Goal: Task Accomplishment & Management: Use online tool/utility

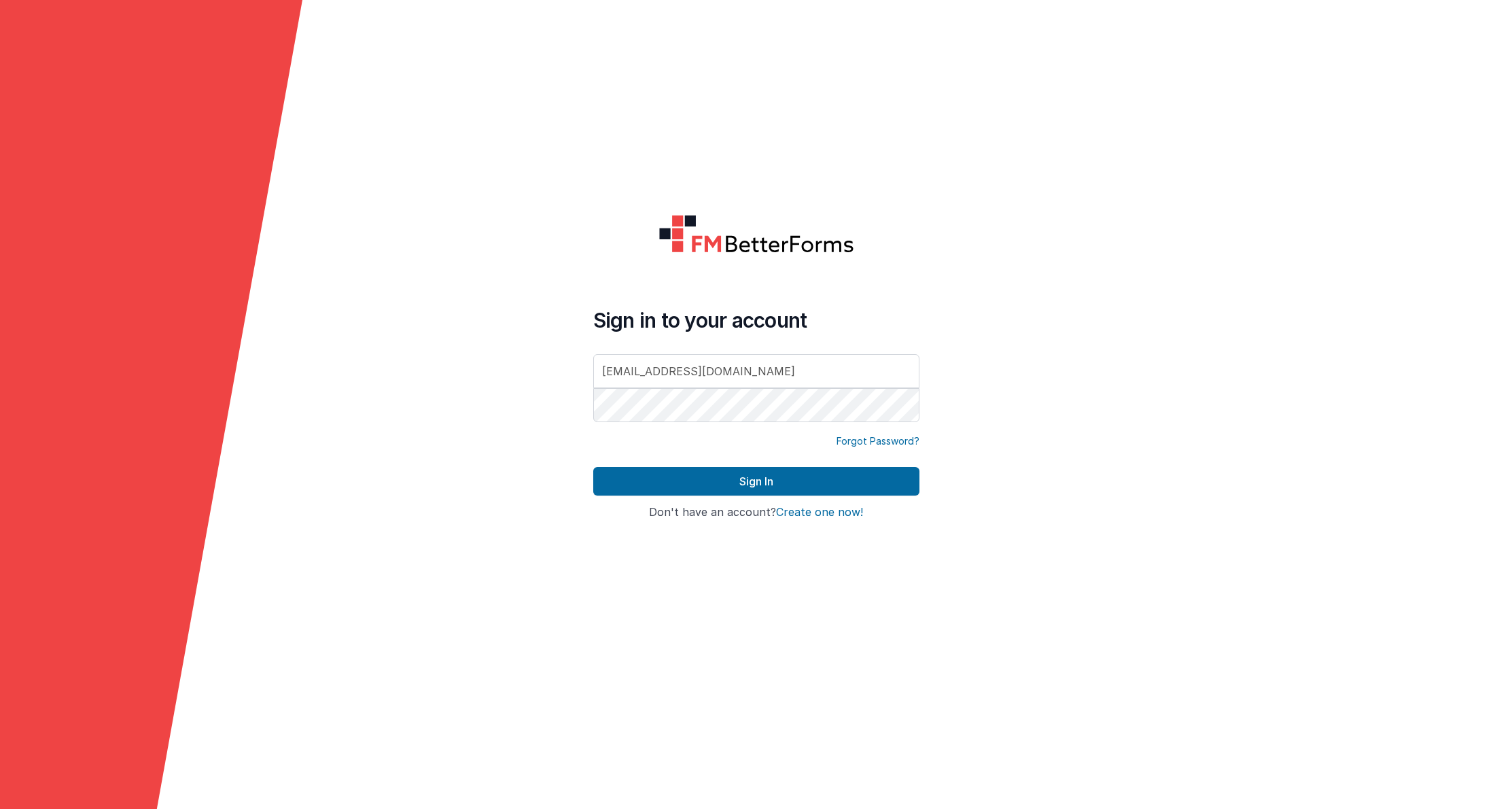
type input "[EMAIL_ADDRESS][DOMAIN_NAME]"
click at [756, 481] on button "Sign In" at bounding box center [756, 481] width 326 height 28
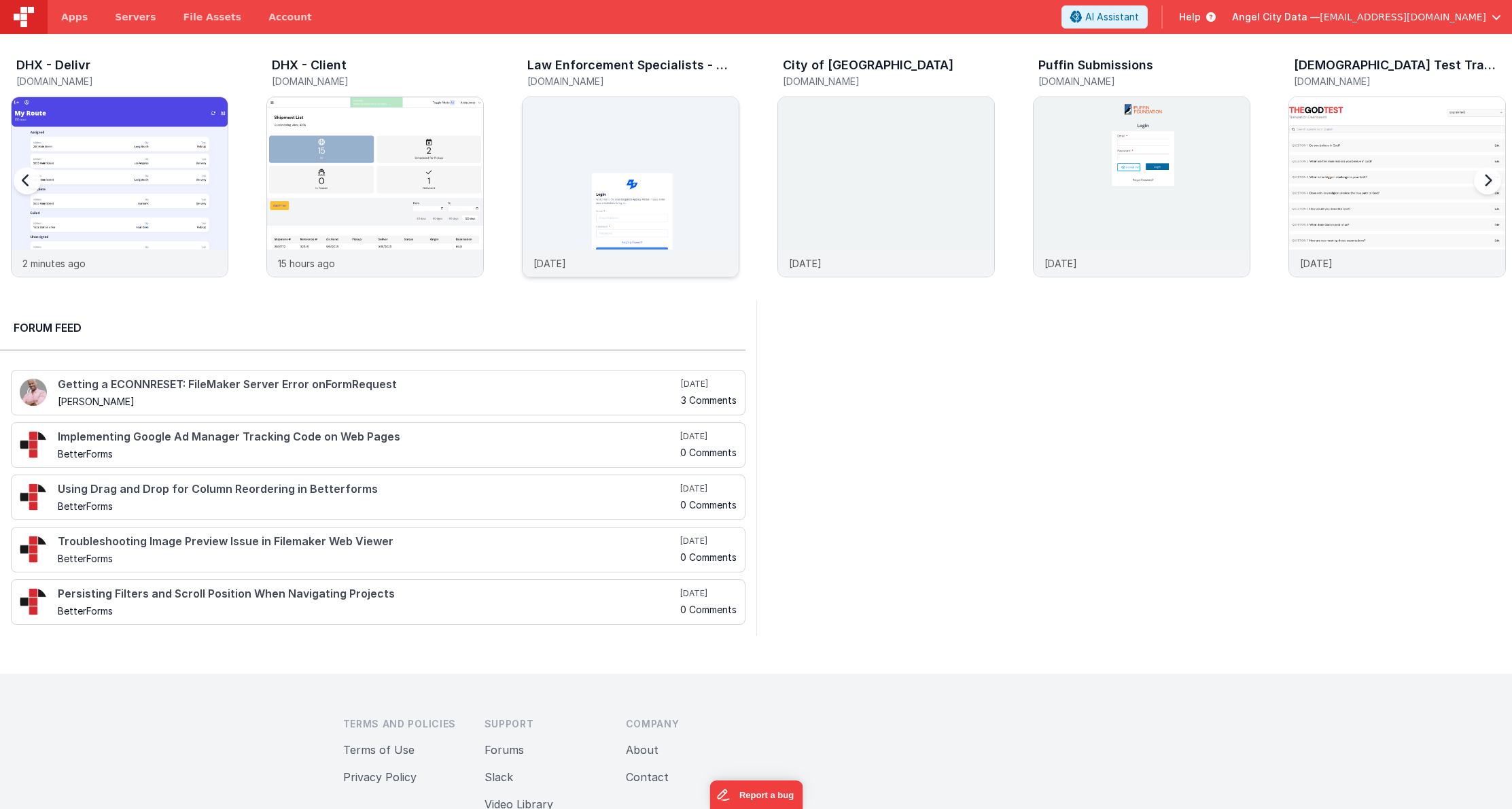
click at [656, 138] on img at bounding box center [630, 205] width 216 height 216
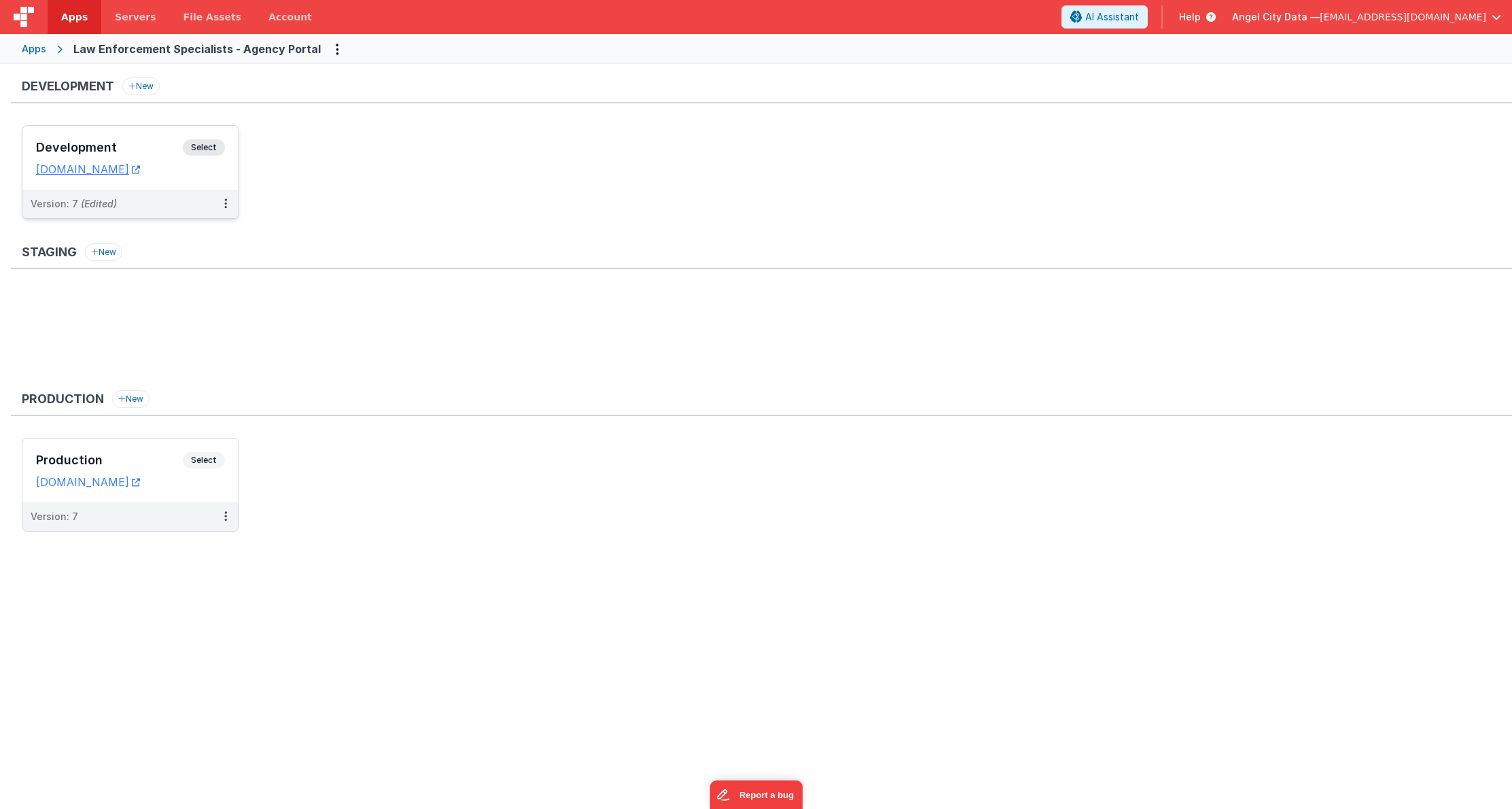
click at [154, 136] on div "Development Select URLs [DOMAIN_NAME]" at bounding box center [130, 158] width 216 height 64
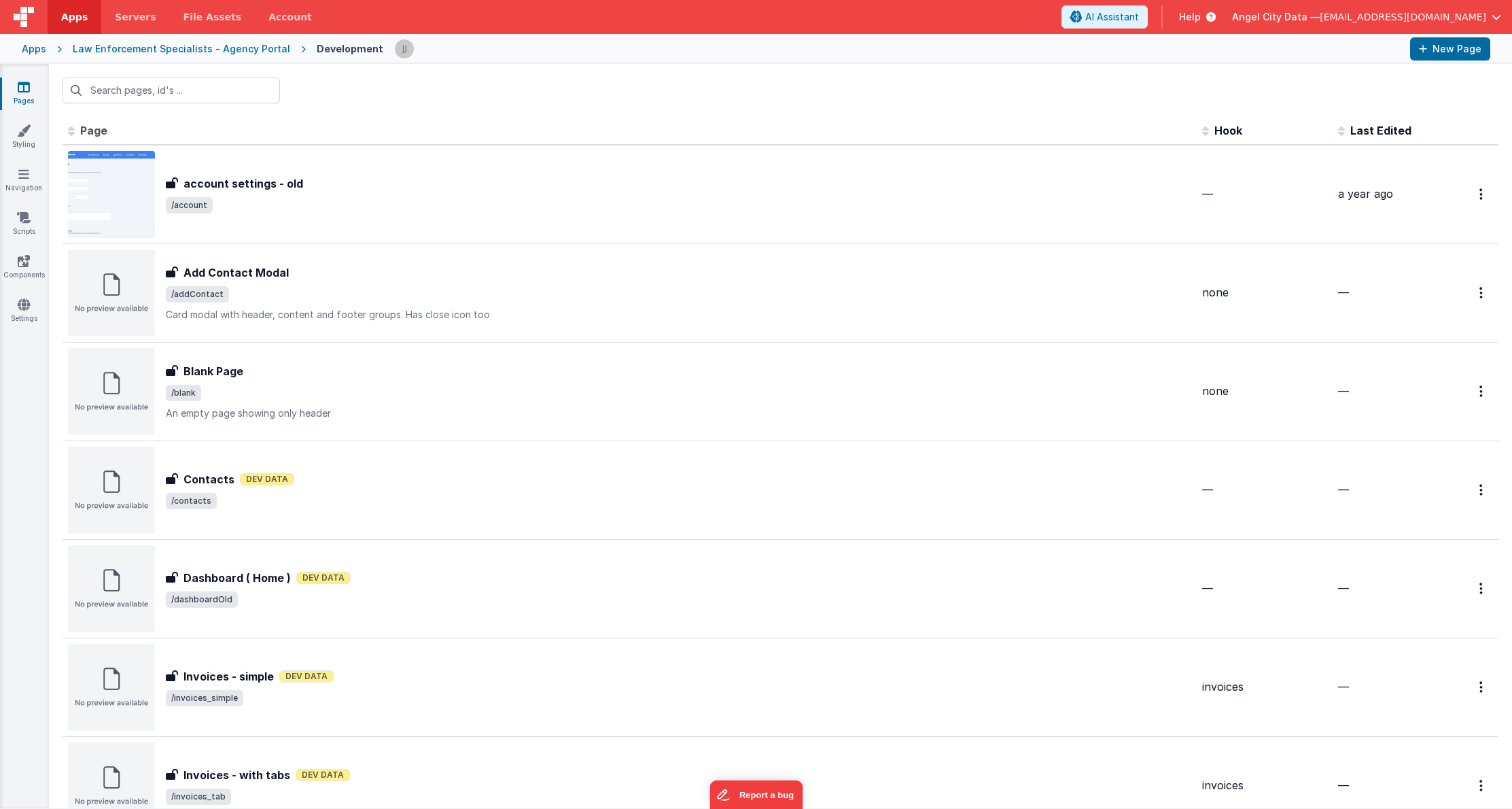
click at [150, 48] on div "Law Enforcement Specialists - Agency Portal" at bounding box center [181, 49] width 217 height 14
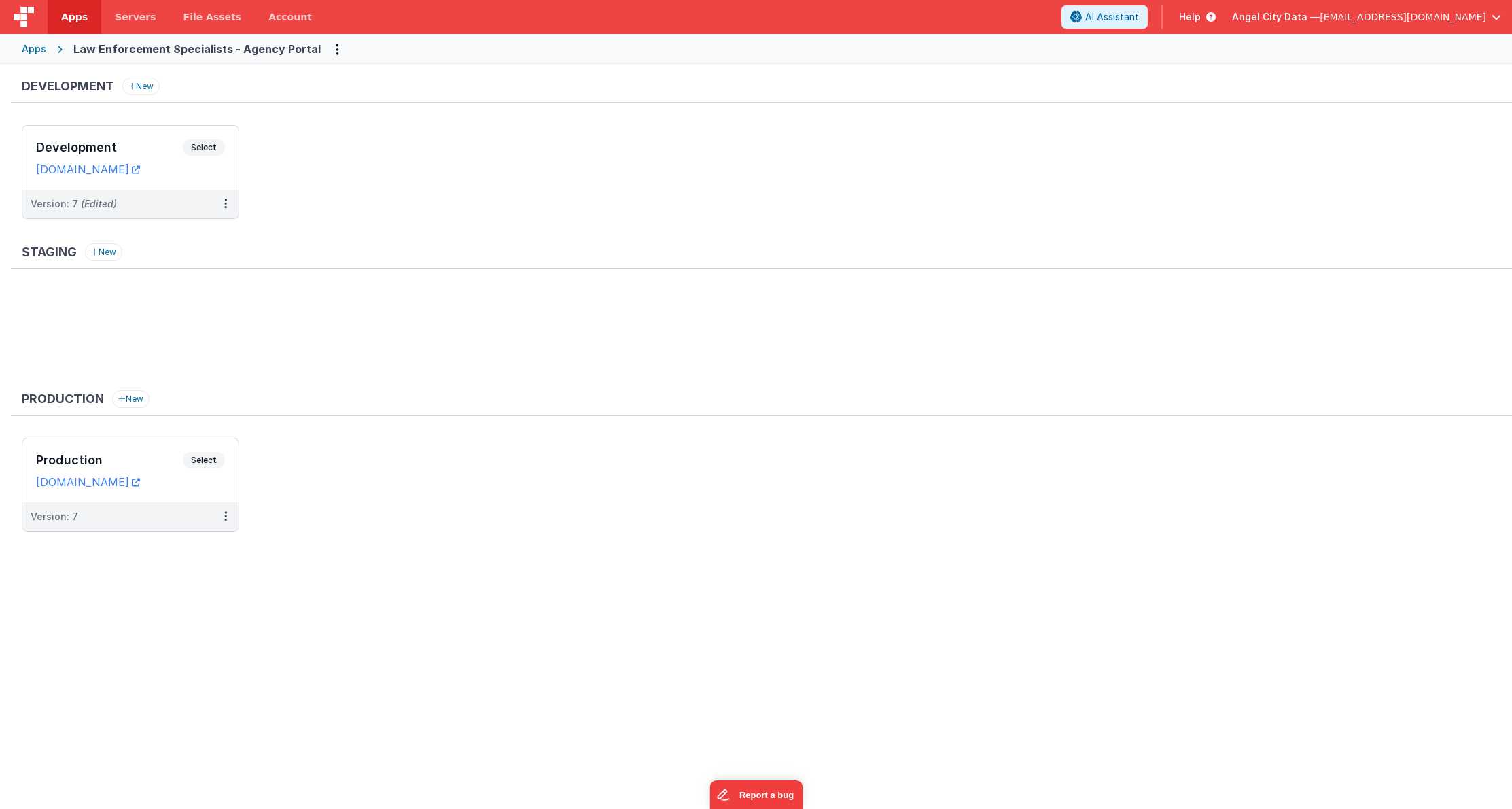
click at [28, 47] on div "Apps" at bounding box center [34, 49] width 25 height 14
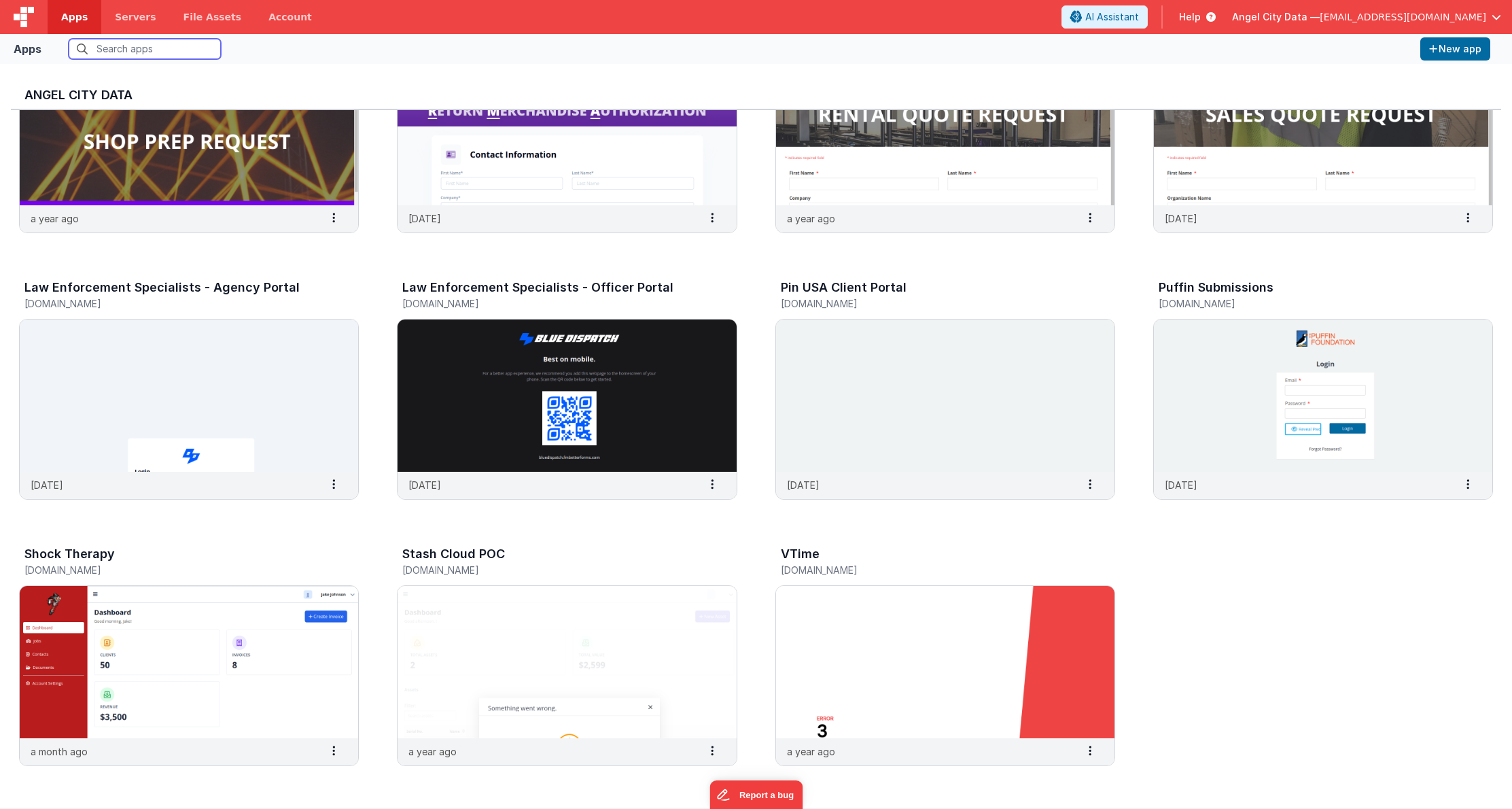
scroll to position [1186, 0]
click at [651, 374] on img at bounding box center [567, 396] width 338 height 152
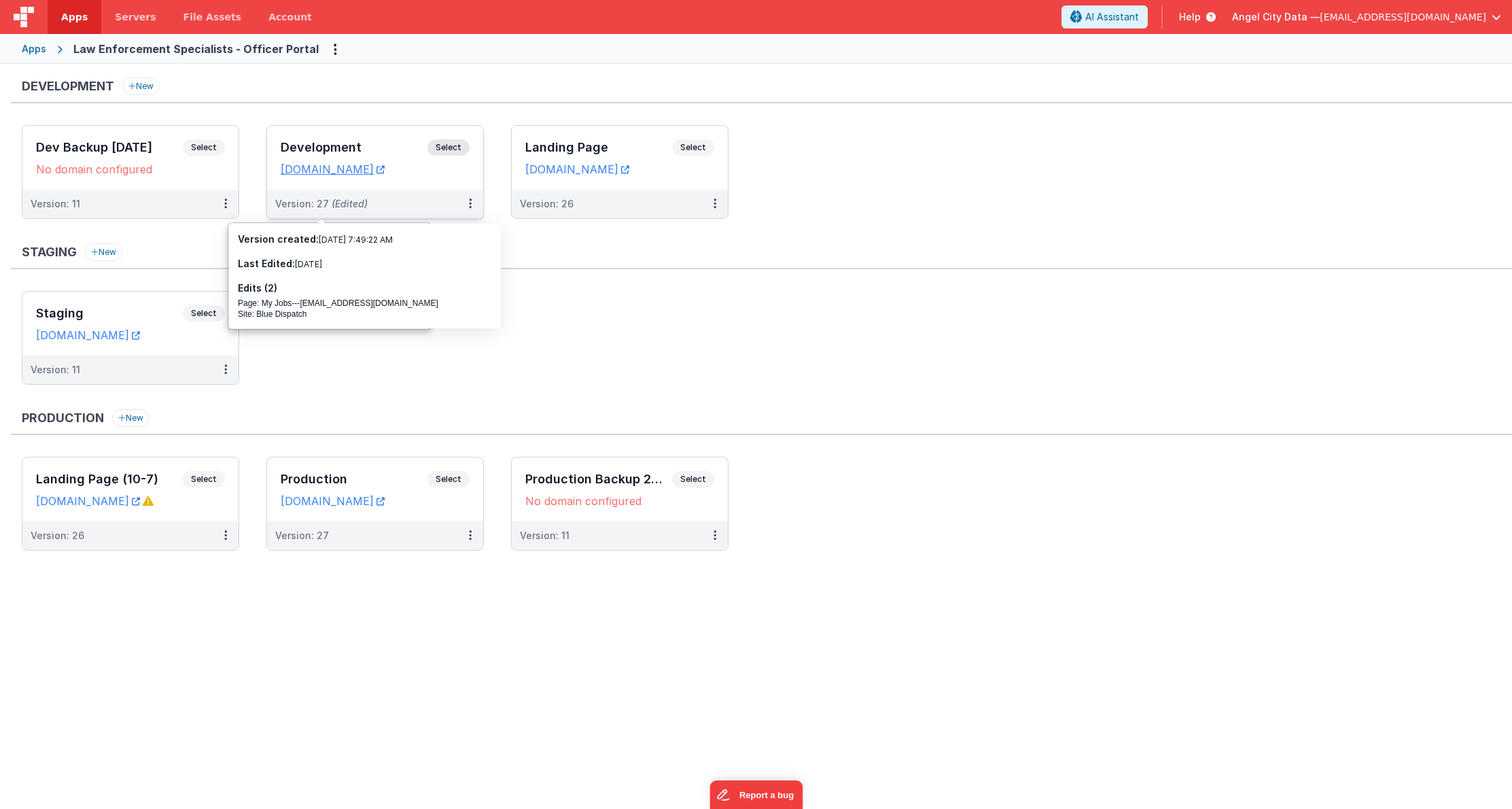
click at [375, 142] on h3 "Development" at bounding box center [353, 147] width 146 height 14
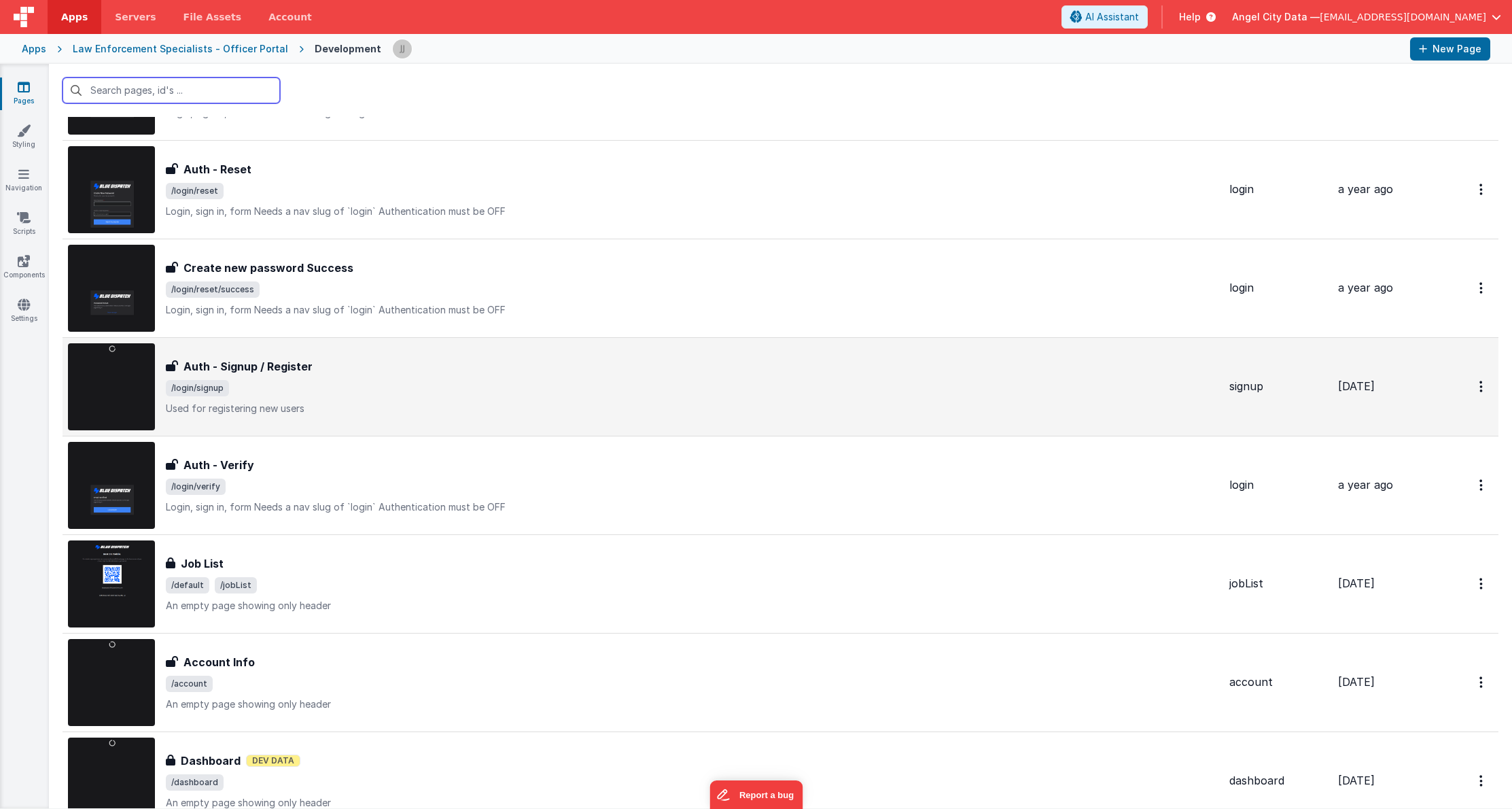
scroll to position [402, 0]
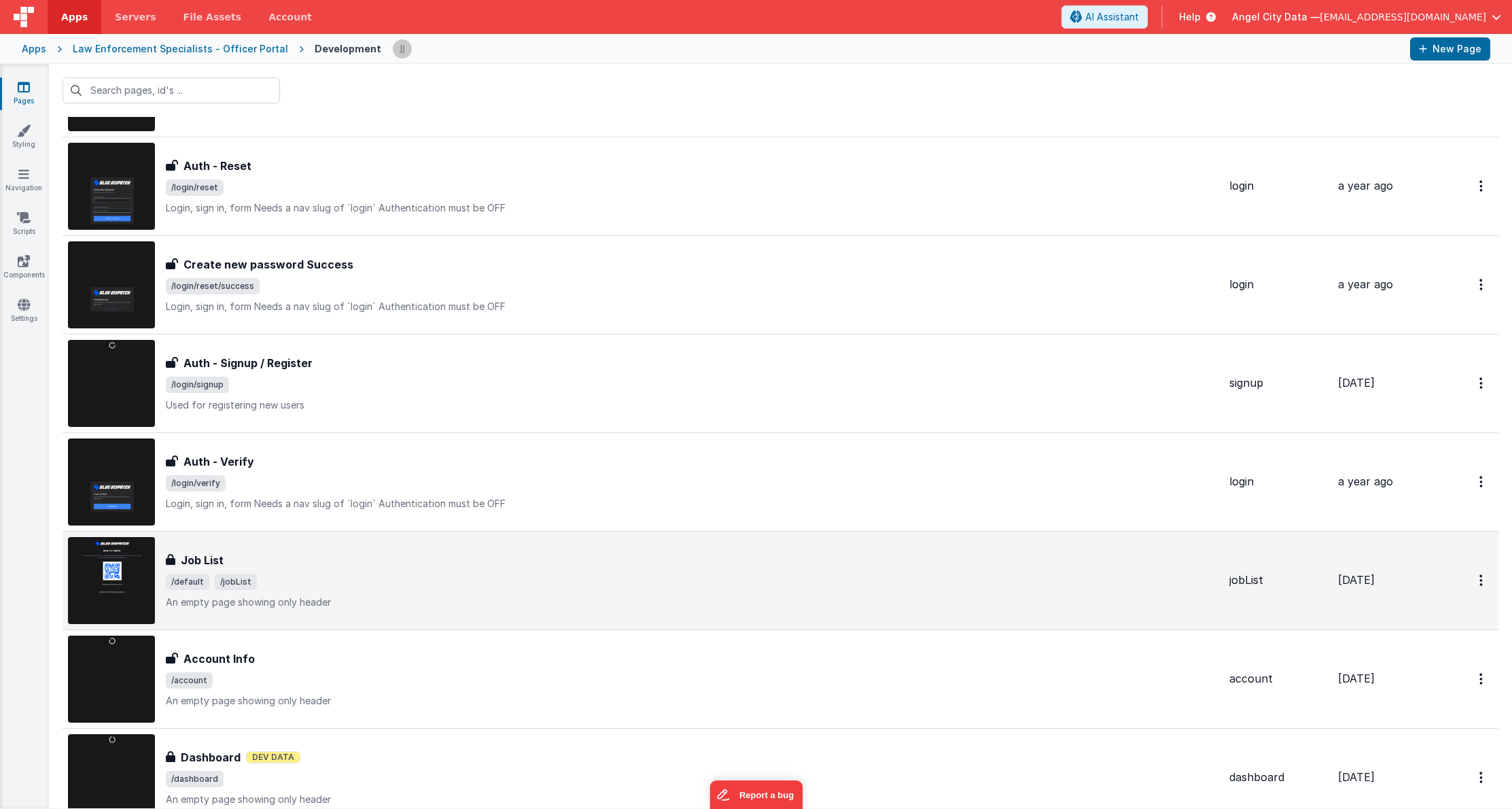
click at [453, 563] on div "Job List" at bounding box center [692, 560] width 1053 height 16
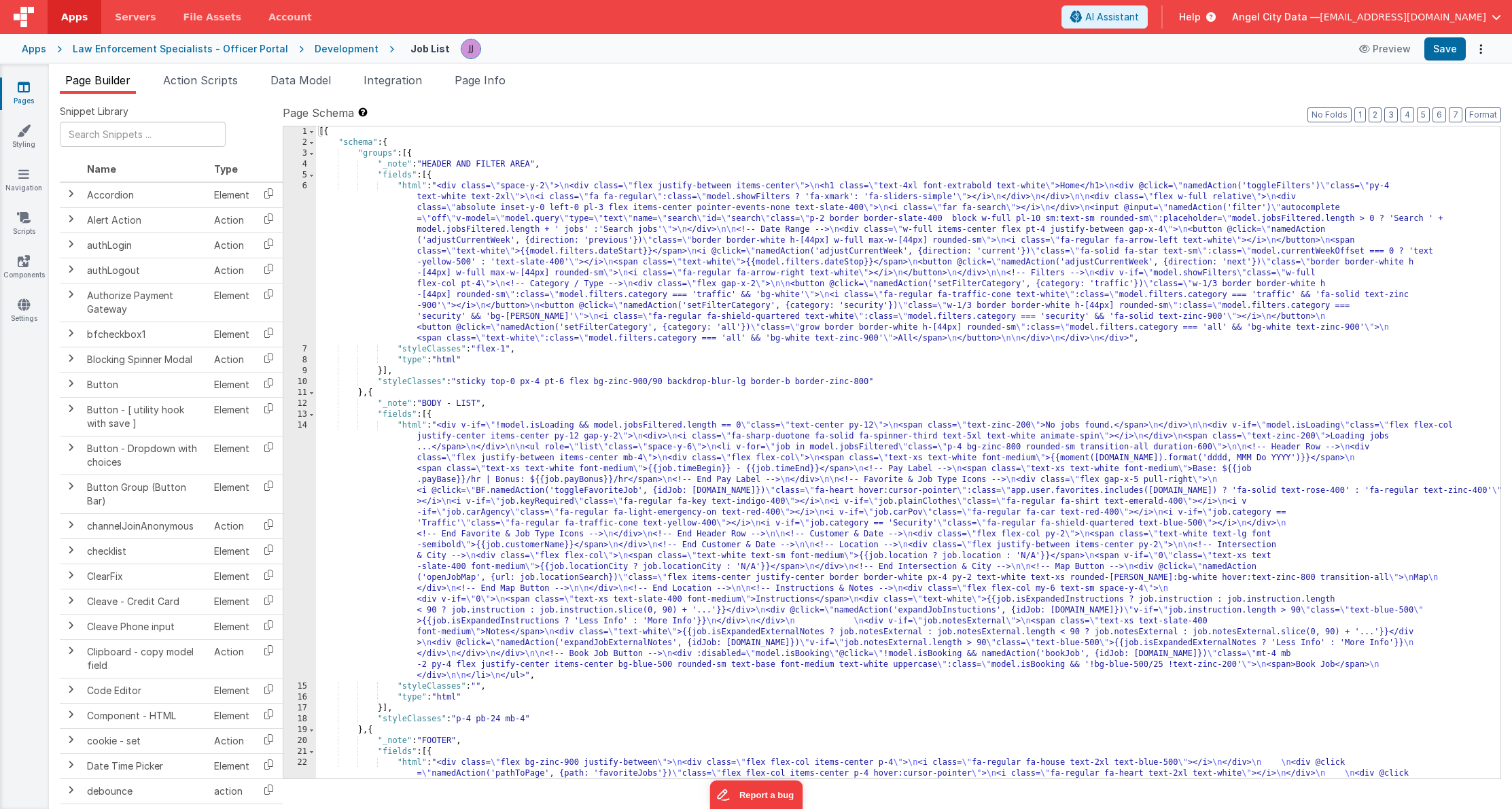
click at [299, 410] on div "13" at bounding box center [299, 415] width 33 height 11
click at [307, 415] on div "13" at bounding box center [299, 415] width 33 height 11
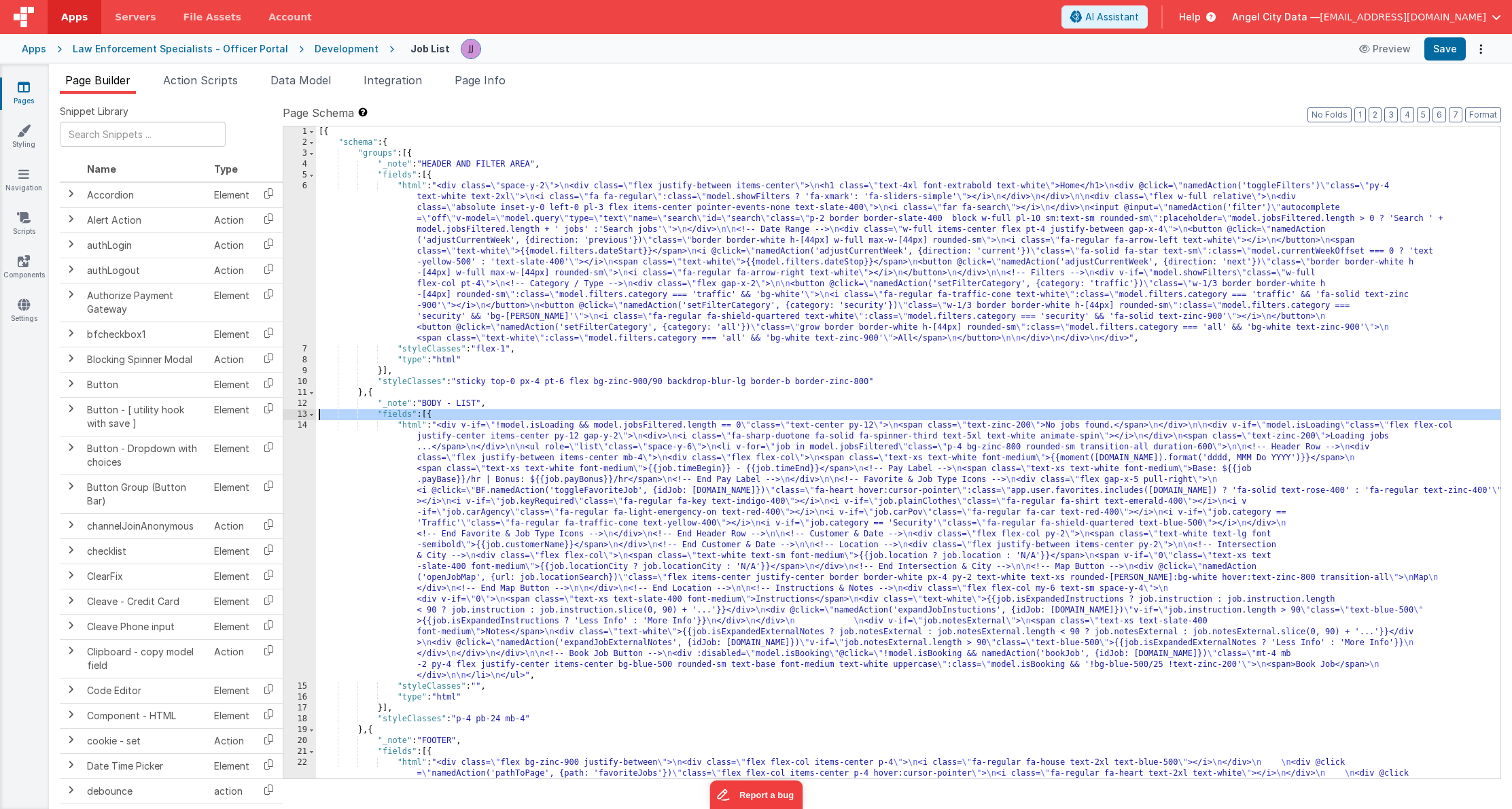
click at [307, 415] on div "13" at bounding box center [299, 415] width 33 height 11
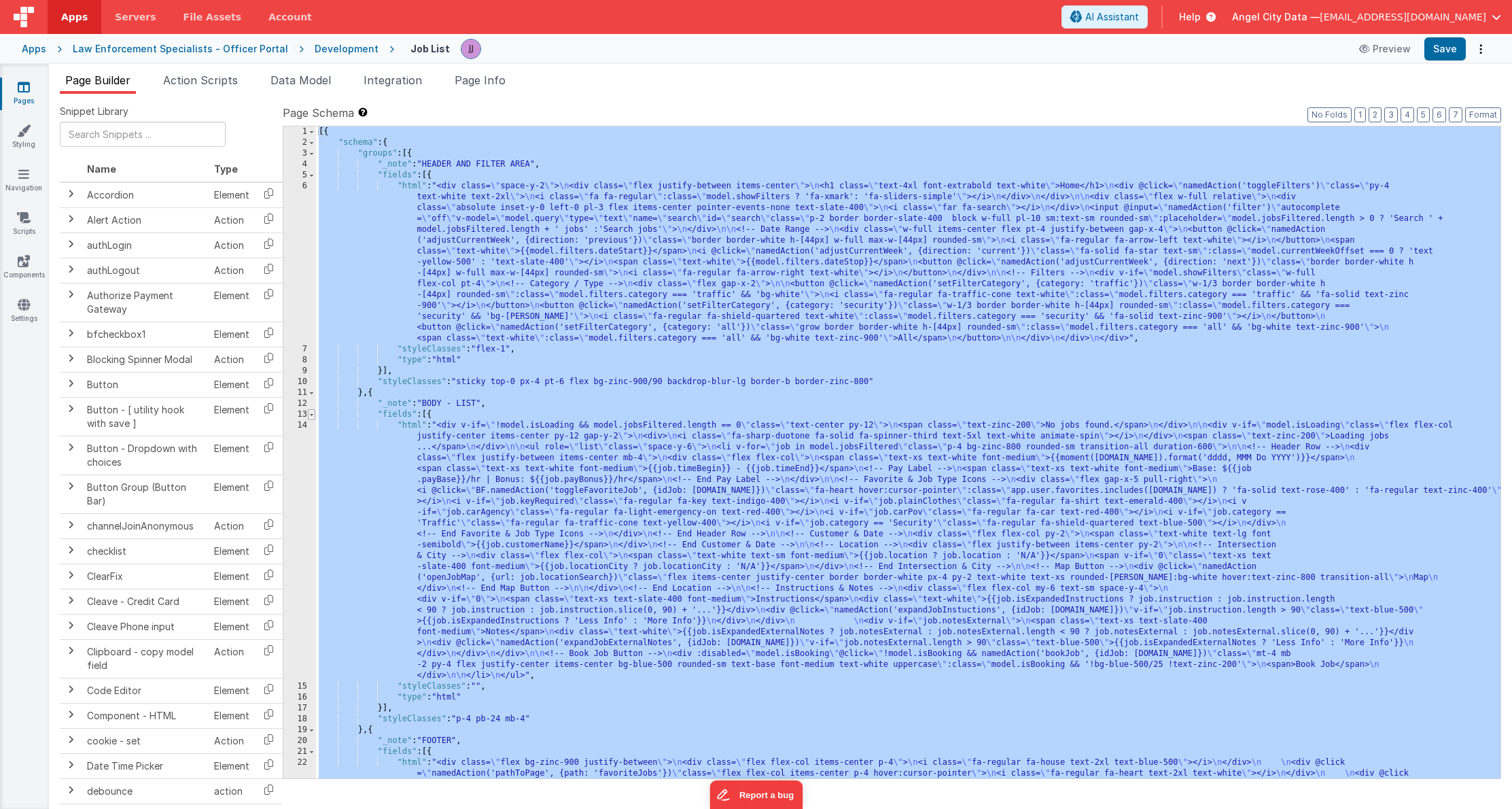
click at [310, 414] on span at bounding box center [312, 415] width 7 height 11
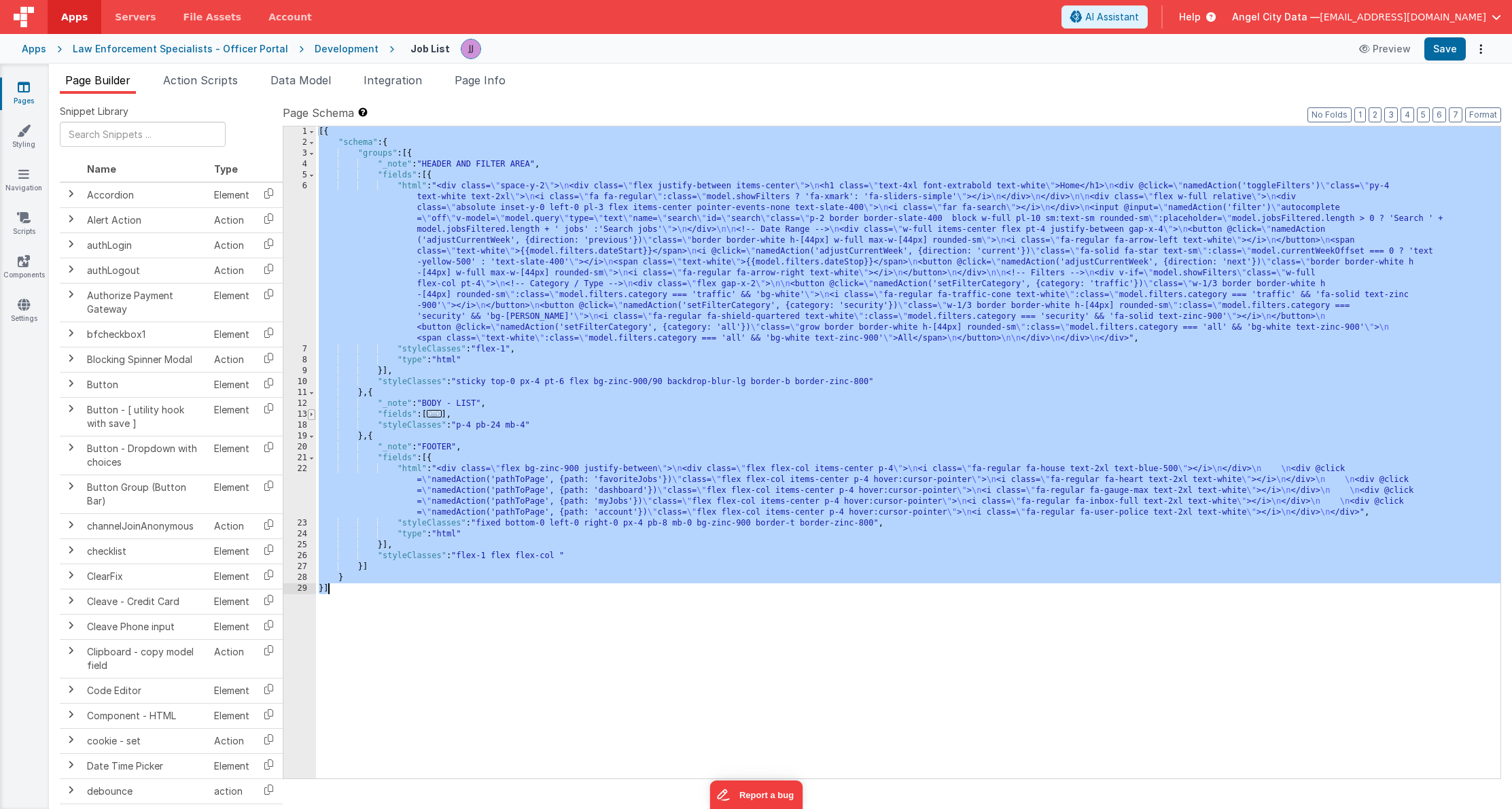
click at [310, 414] on span at bounding box center [312, 415] width 7 height 11
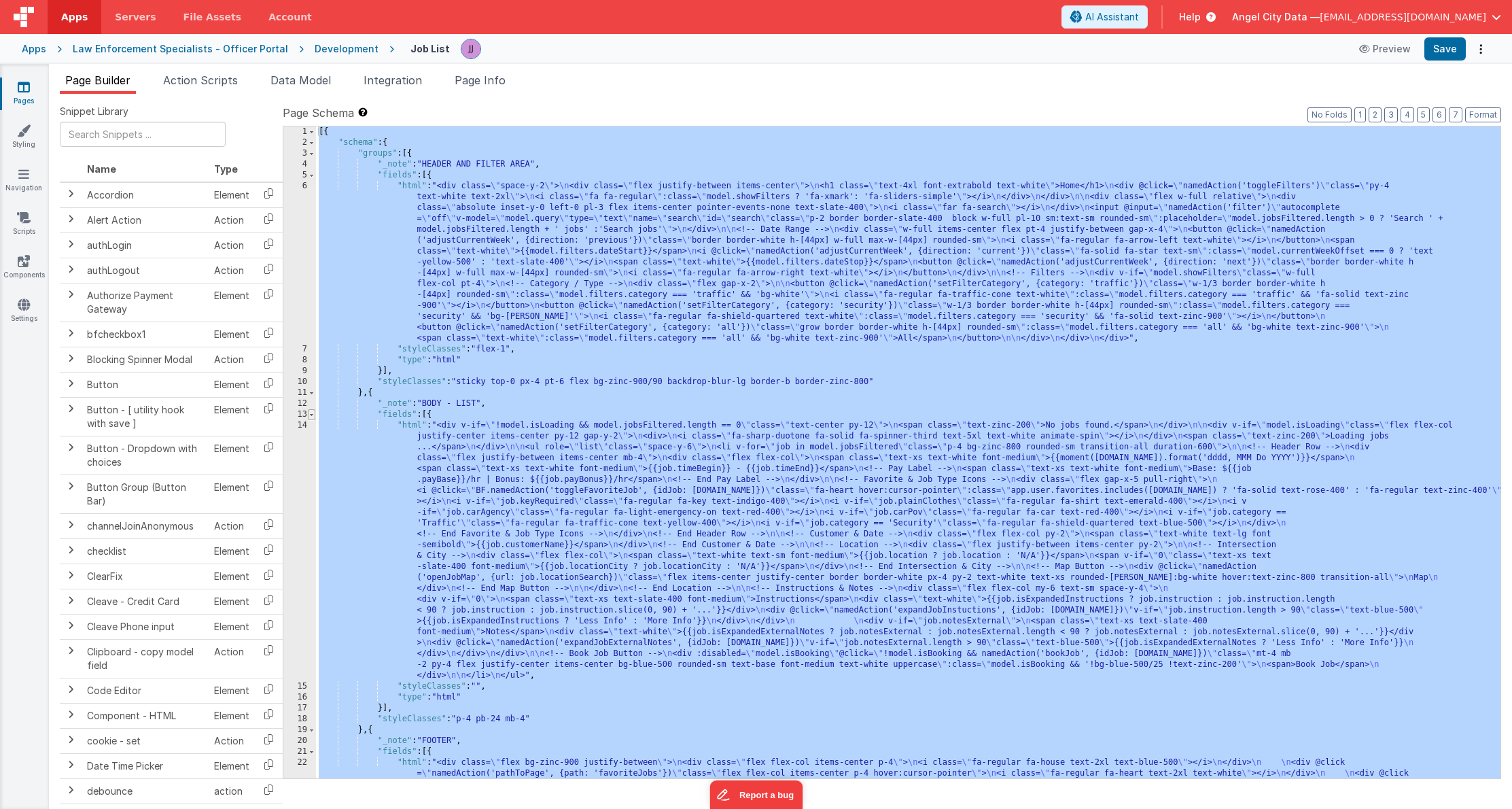
click at [310, 414] on span at bounding box center [312, 415] width 7 height 11
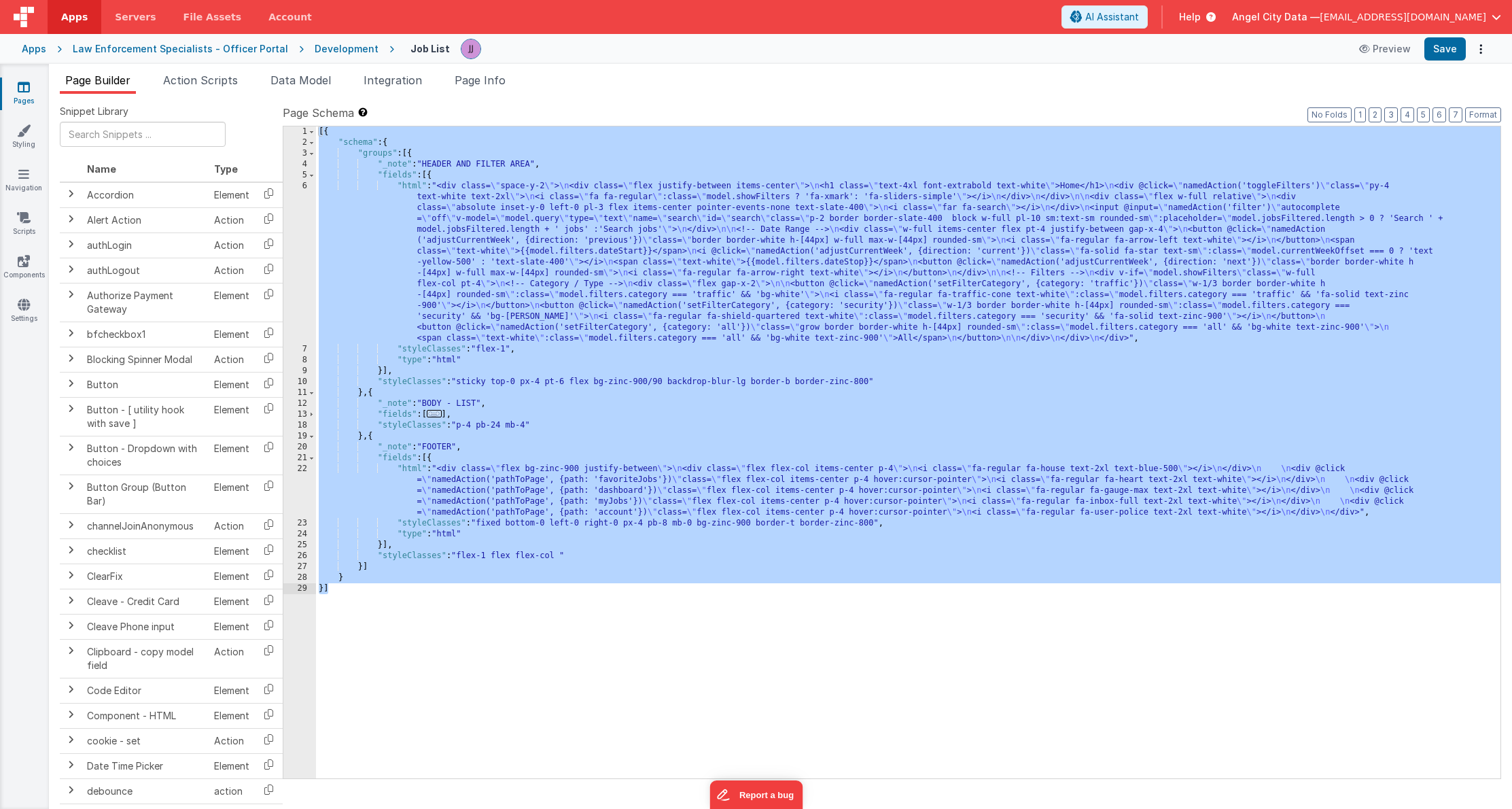
click at [303, 415] on div "13" at bounding box center [299, 415] width 33 height 11
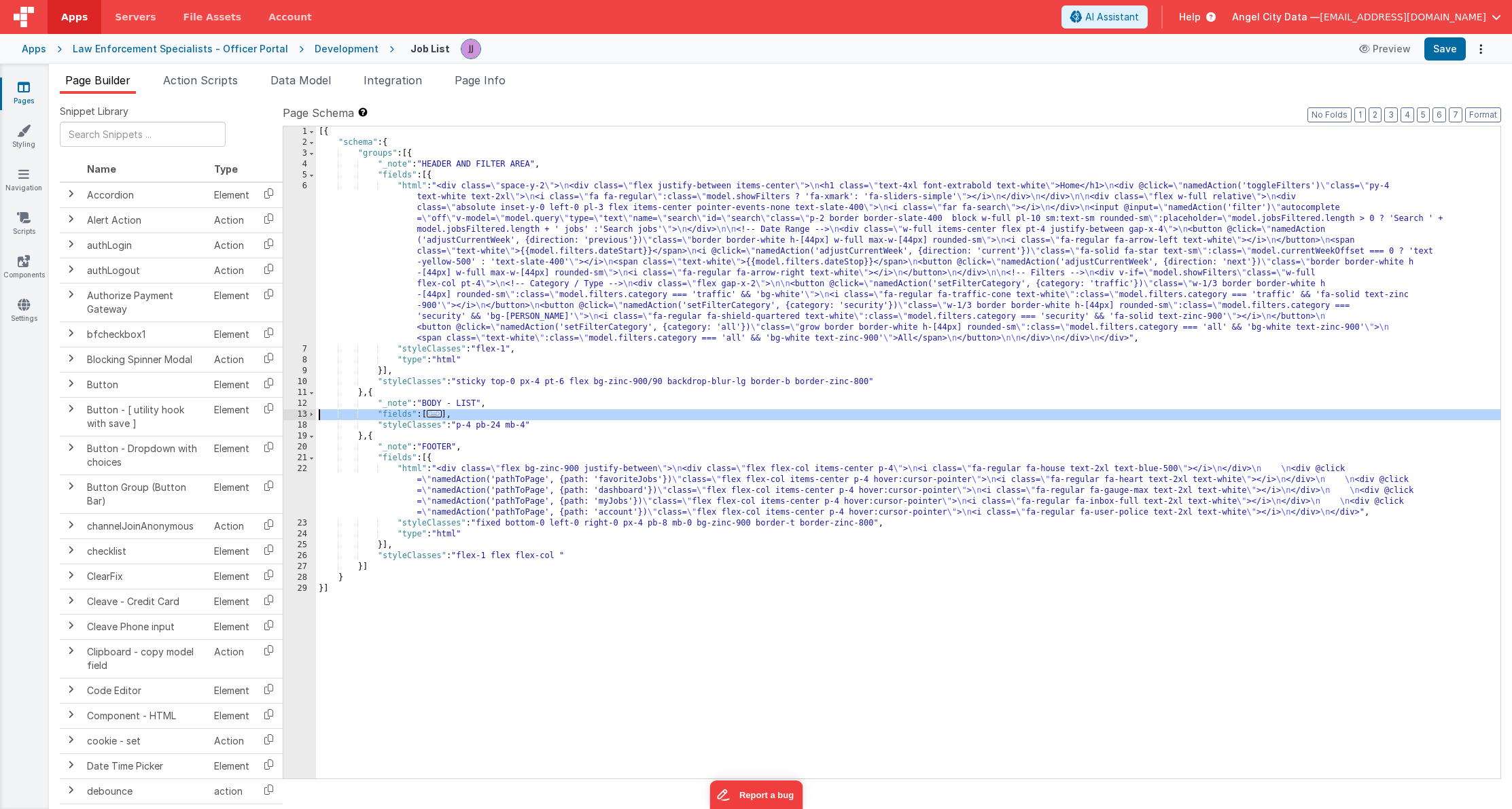
click at [303, 415] on div "13" at bounding box center [299, 415] width 33 height 11
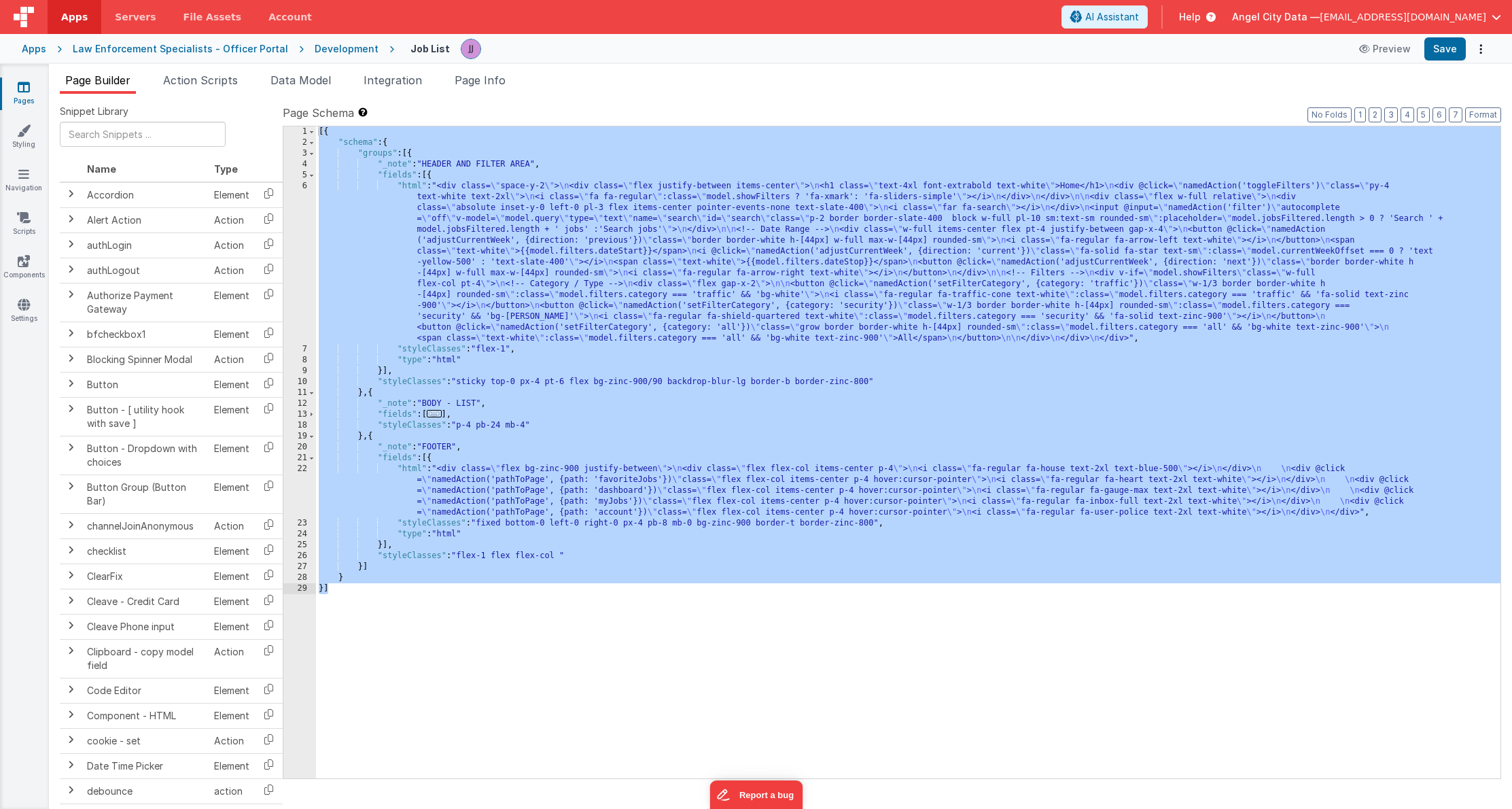
click at [303, 415] on div "13" at bounding box center [299, 415] width 33 height 11
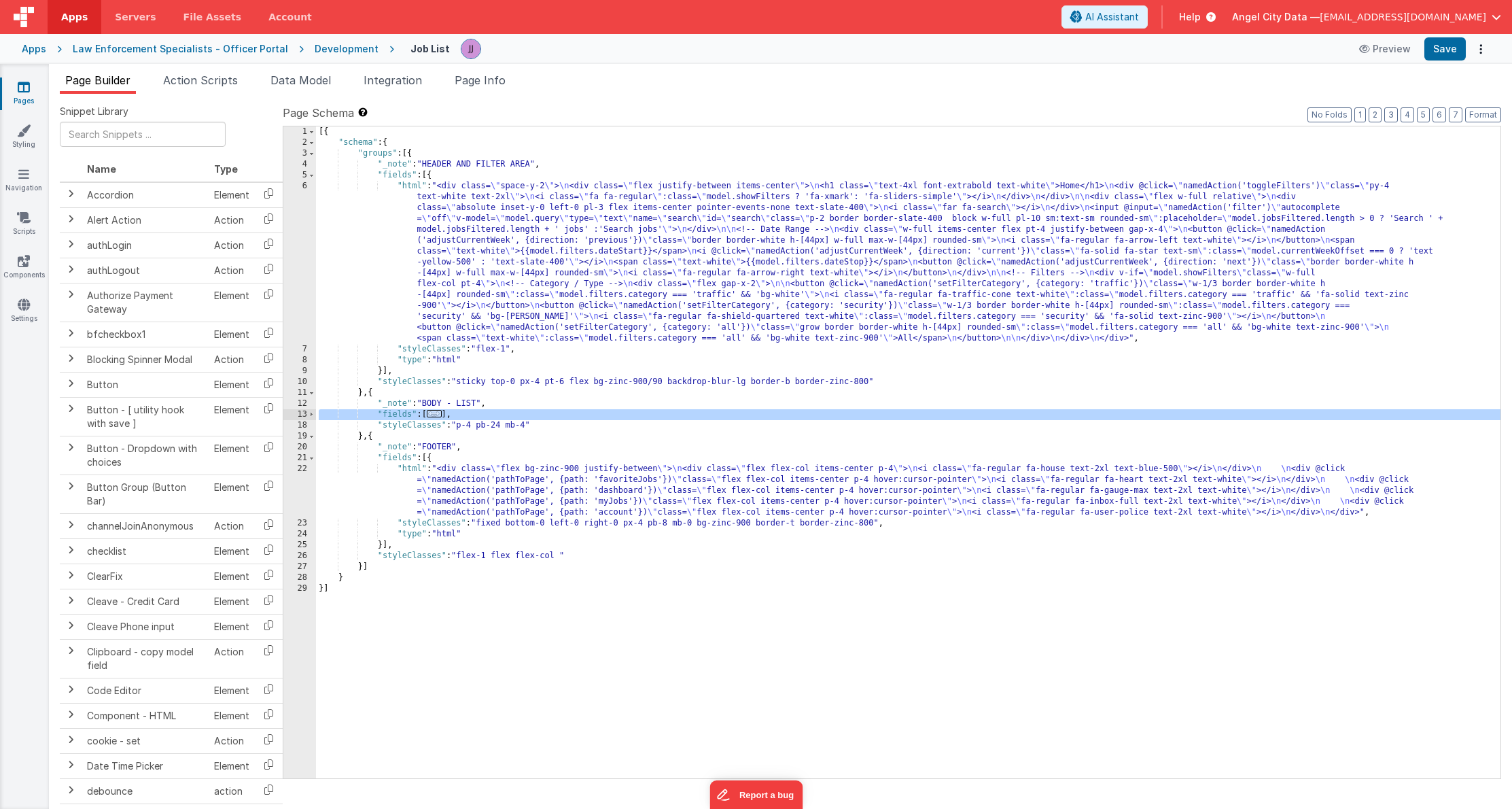
click at [291, 415] on div "13" at bounding box center [299, 415] width 33 height 11
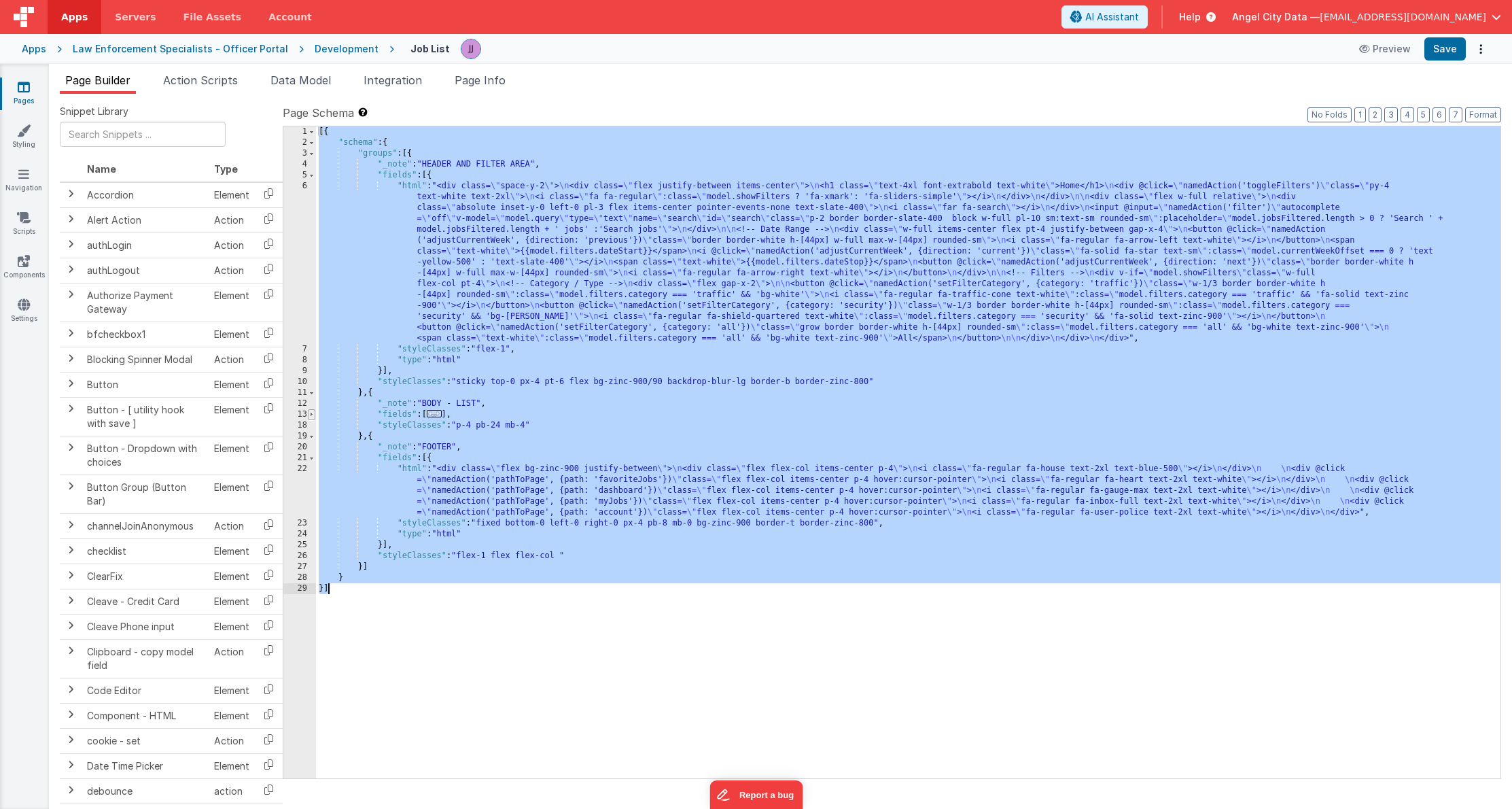
click at [310, 415] on span at bounding box center [312, 415] width 7 height 11
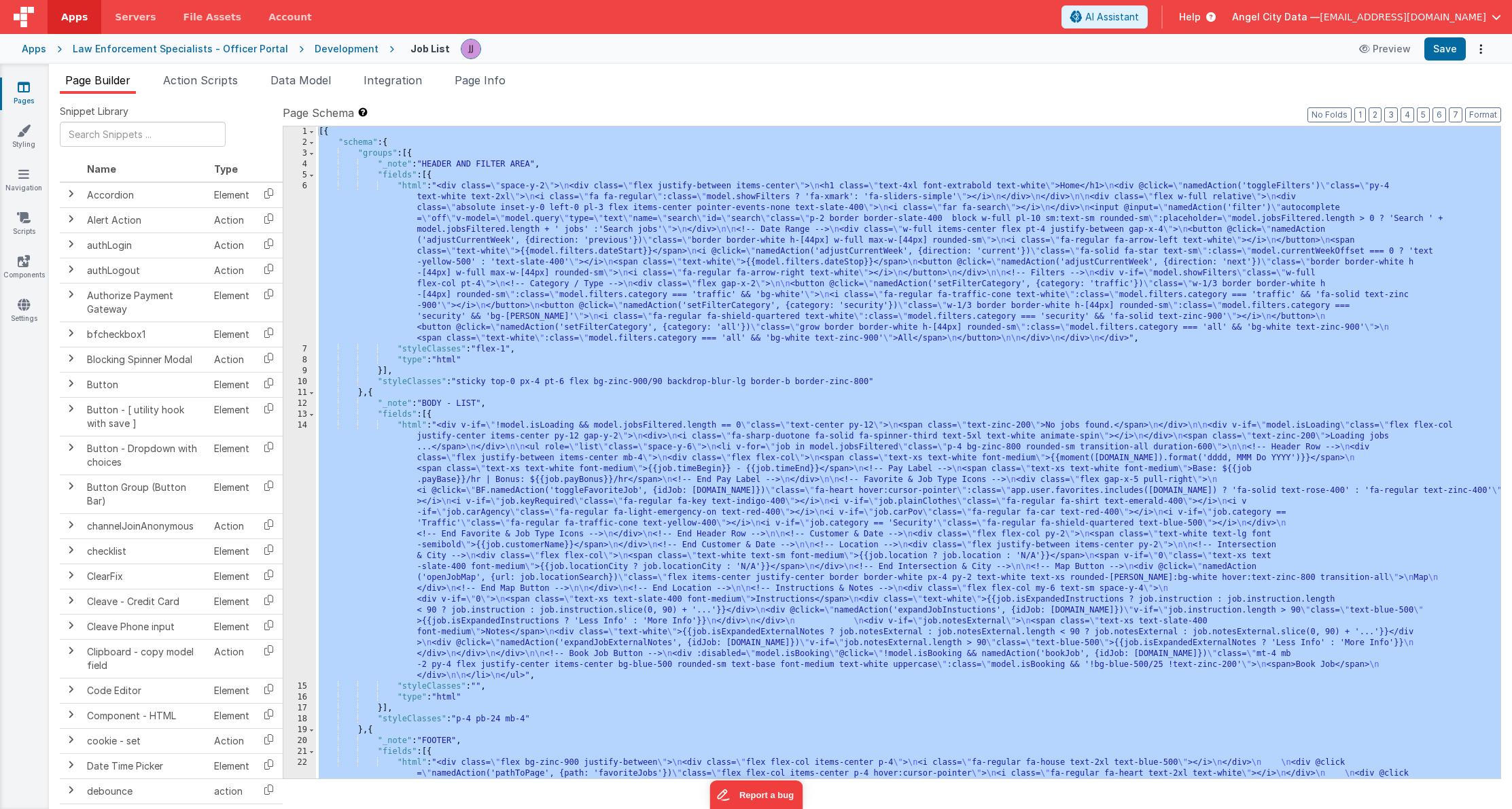
click at [398, 412] on div "[{ "schema" : { "groups" : [{ "_note" : "HEADER AND FILTER AREA" , "fields" : […" at bounding box center [909, 485] width 1185 height 717
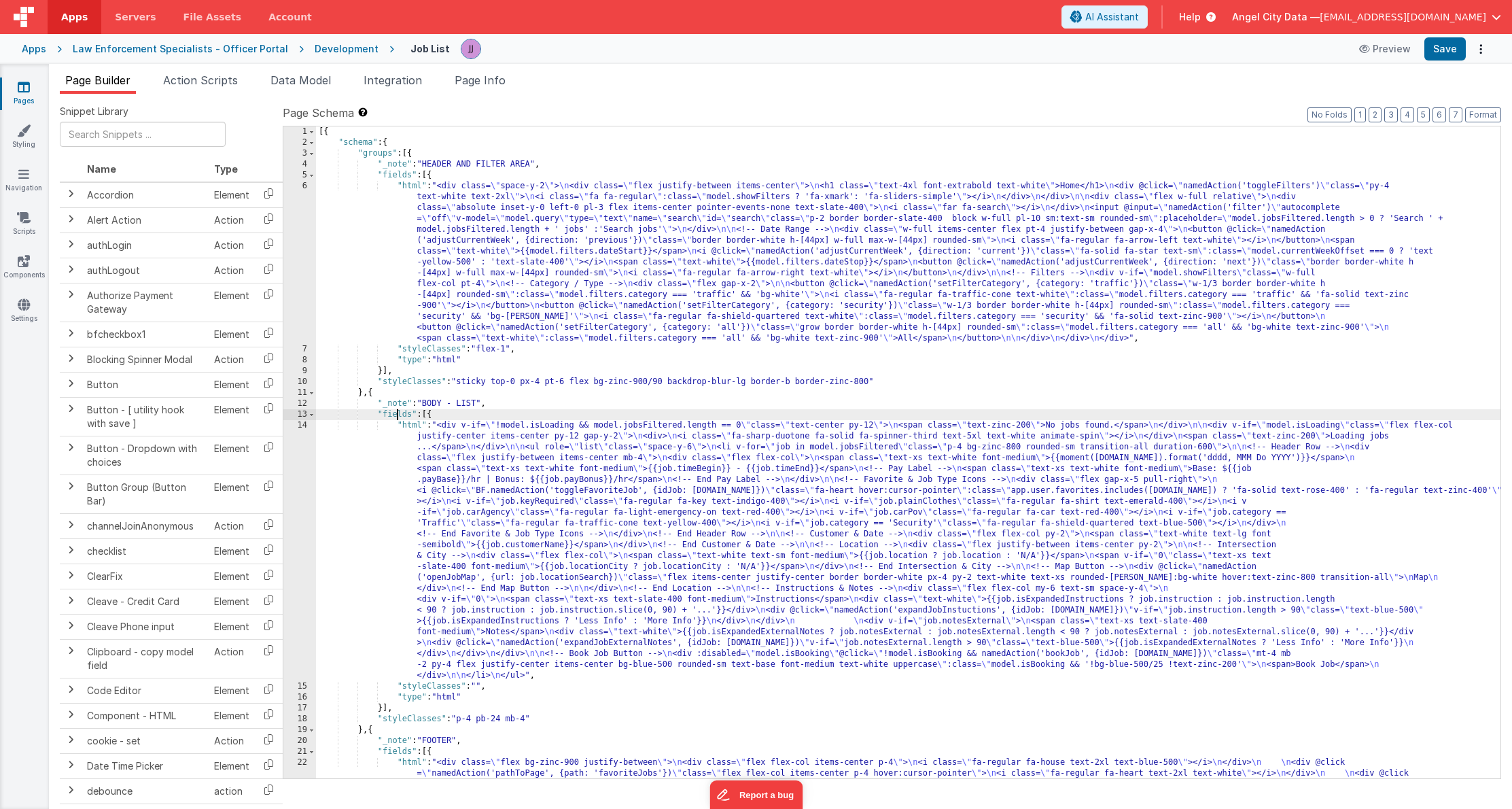
click at [395, 414] on div "[{ "schema" : { "groups" : [{ "_note" : "HEADER AND FILTER AREA" , "fields" : […" at bounding box center [909, 485] width 1185 height 717
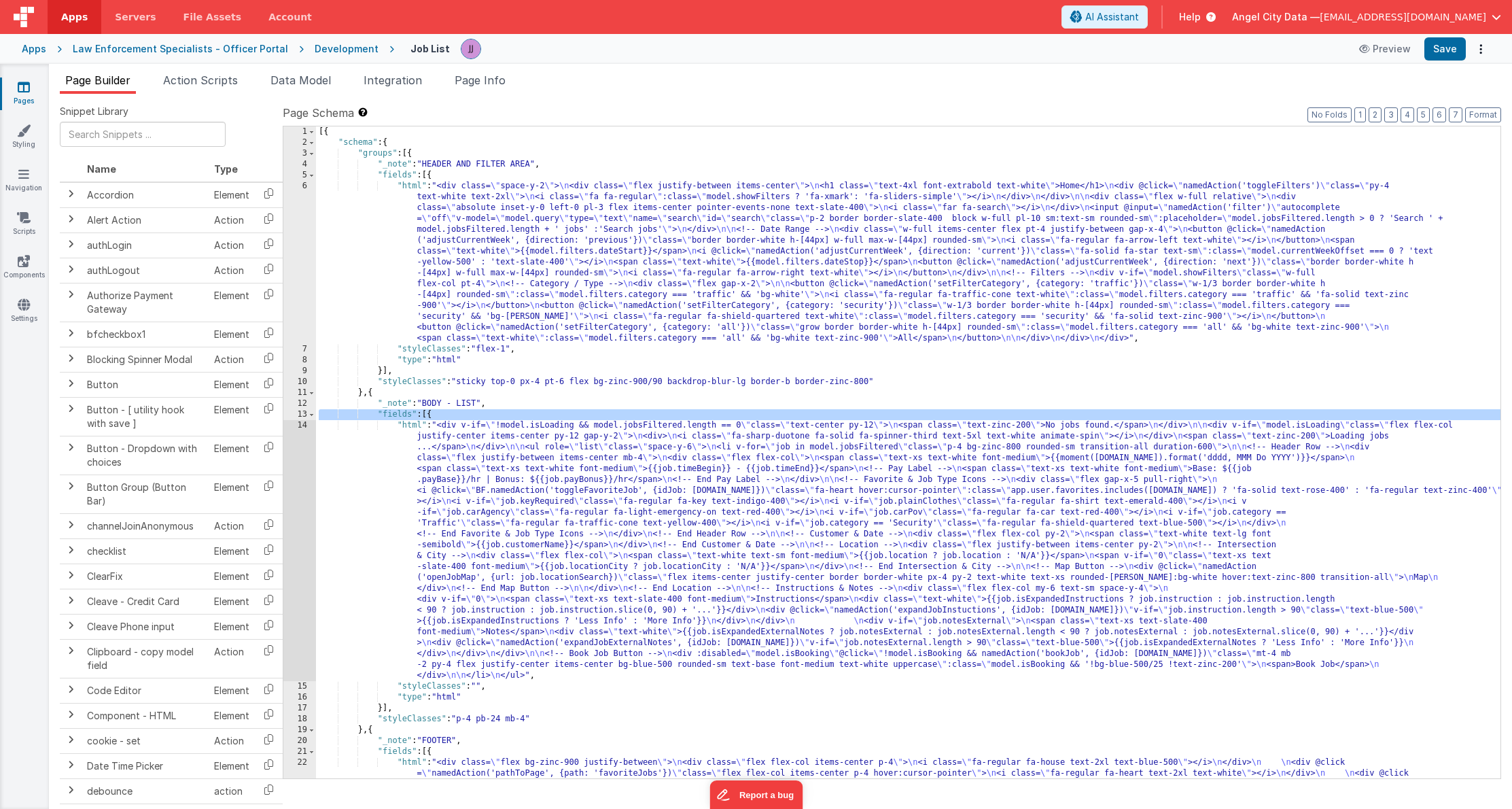
click at [294, 480] on div "14" at bounding box center [299, 550] width 33 height 261
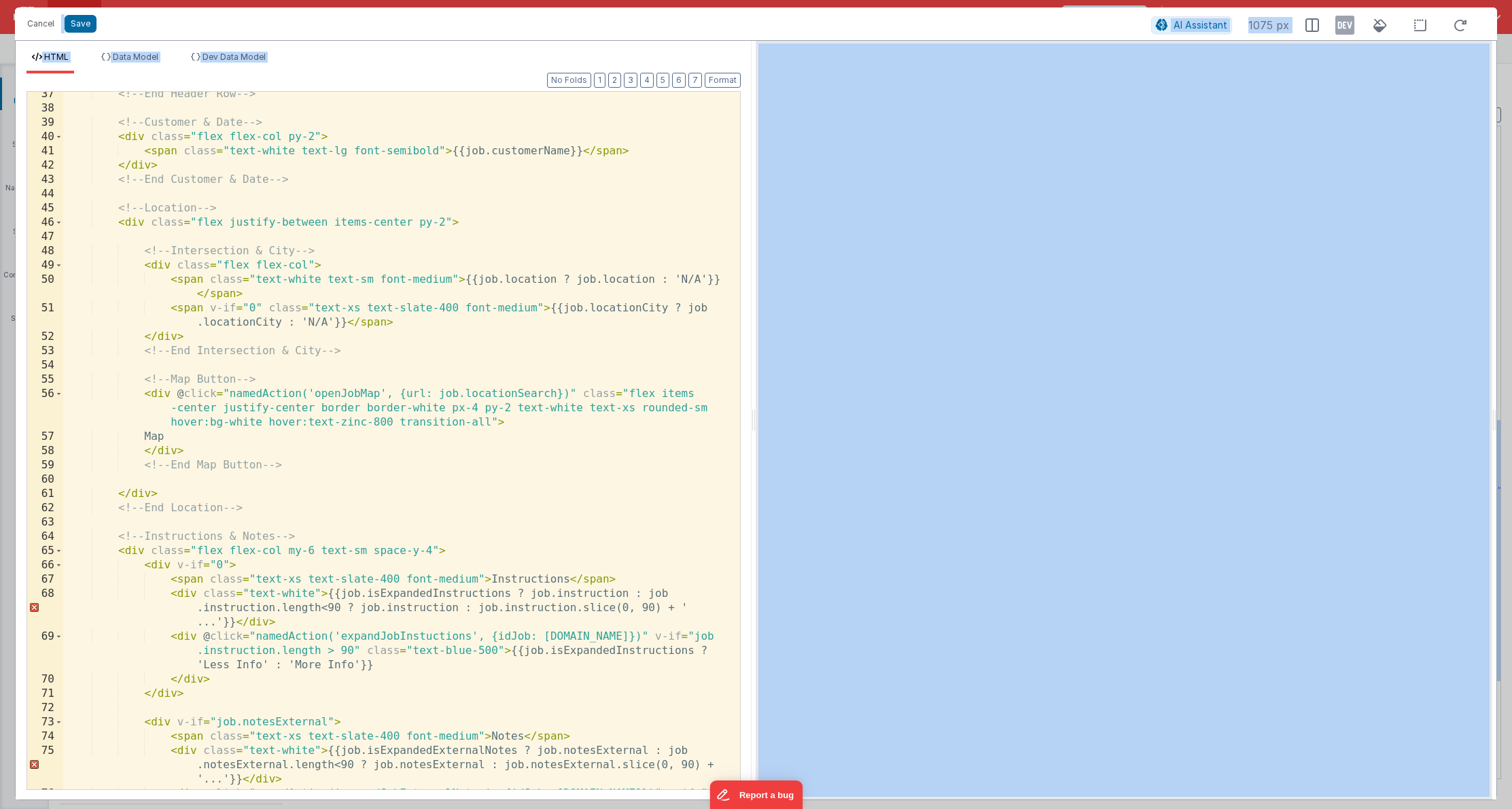
scroll to position [645, 0]
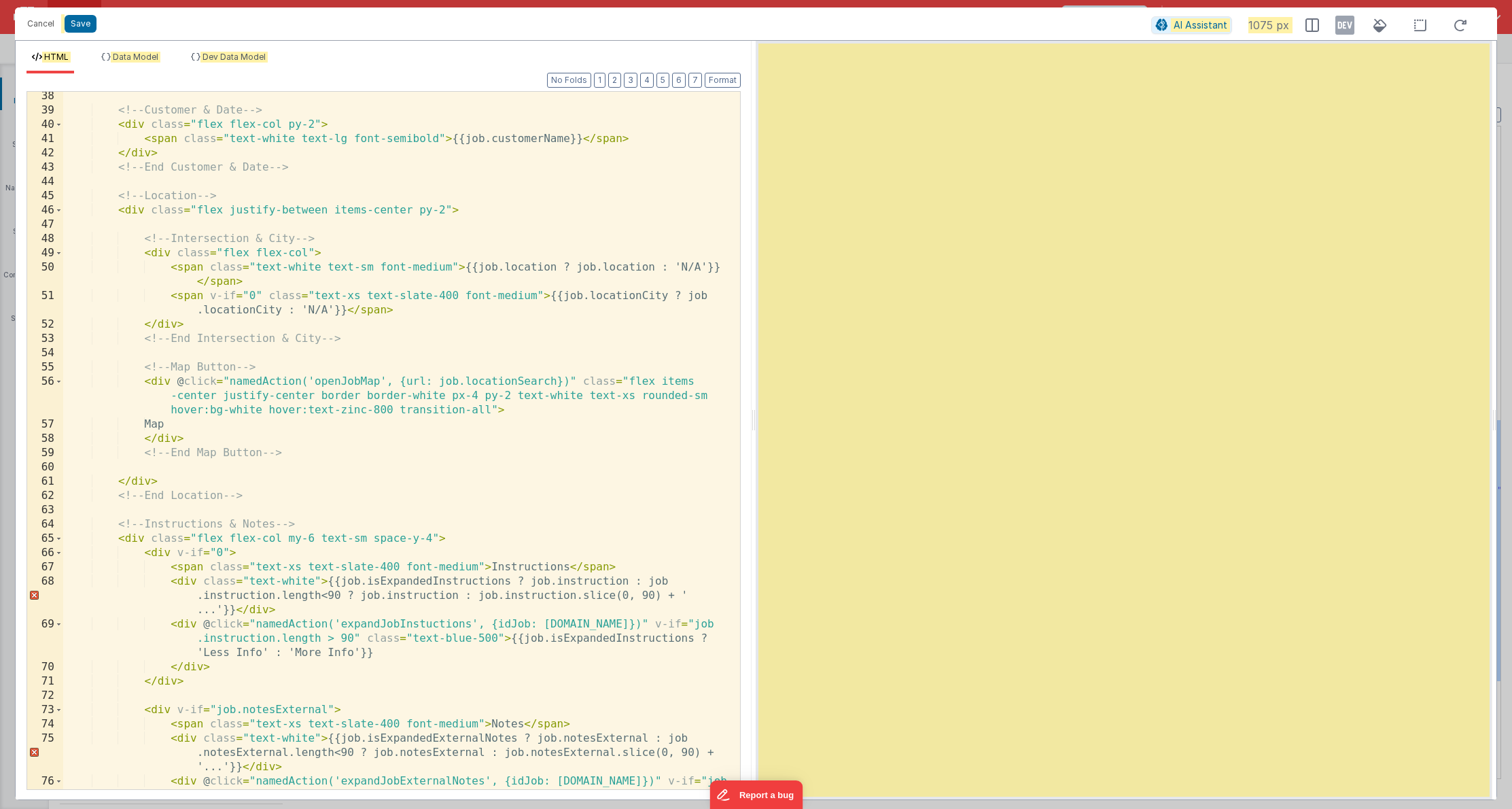
click at [36, 25] on button "Cancel" at bounding box center [41, 24] width 41 height 19
